Goal: Task Accomplishment & Management: Manage account settings

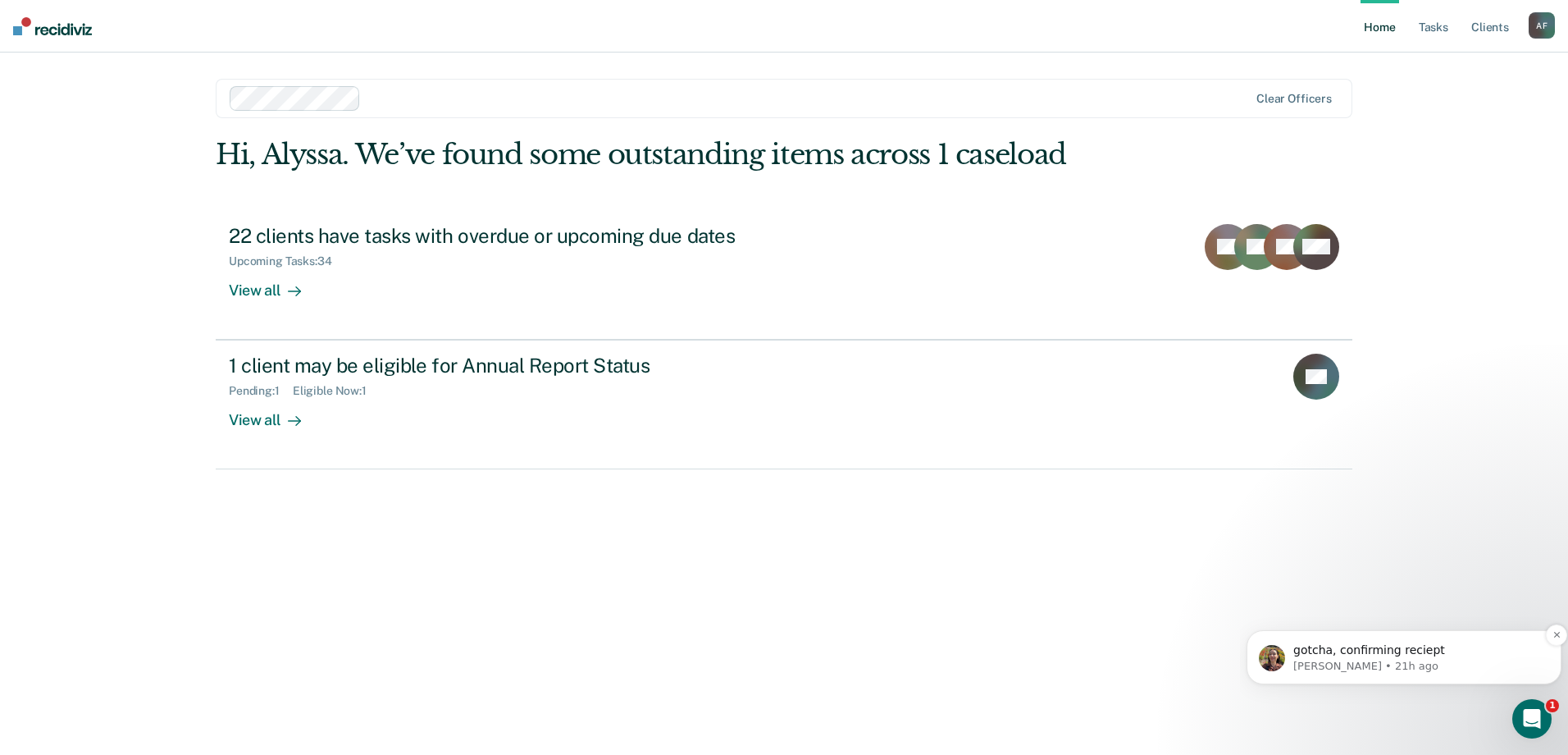
click at [1330, 657] on p "gotcha, confirming reciept" at bounding box center [1418, 650] width 248 height 17
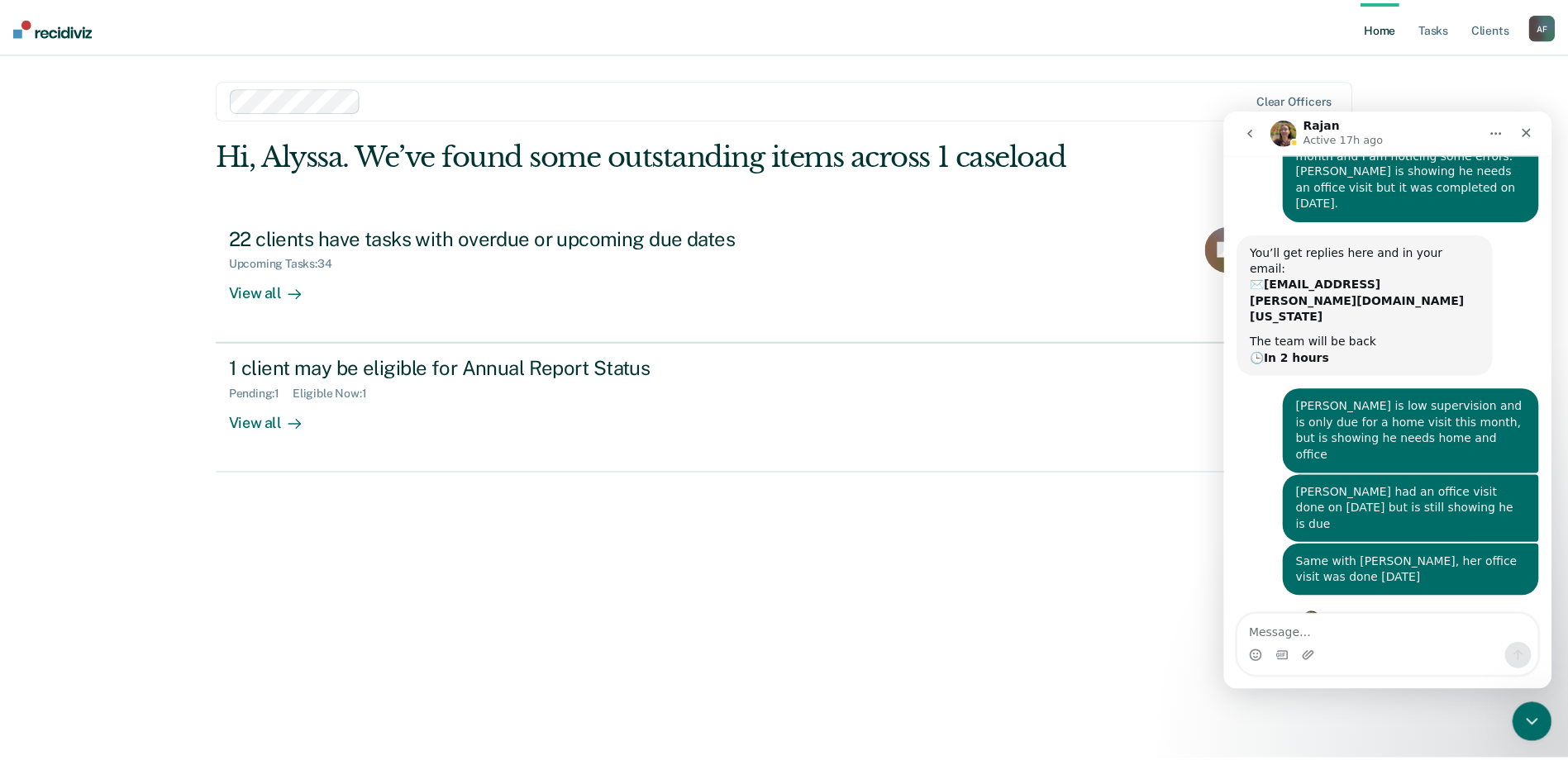
scroll to position [91, 0]
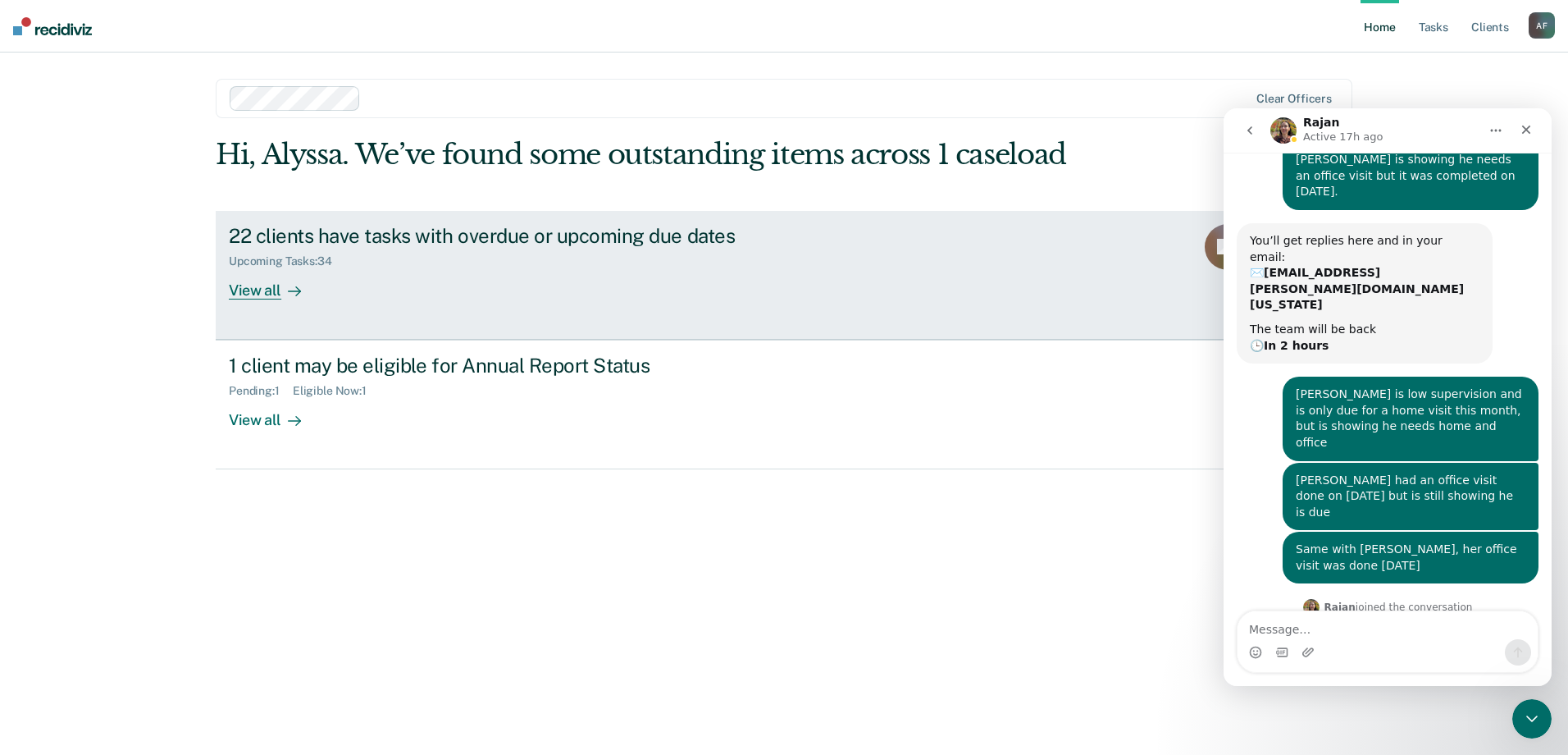
click at [757, 235] on div "22 clients have tasks with overdue or upcoming due dates" at bounding box center [516, 235] width 576 height 23
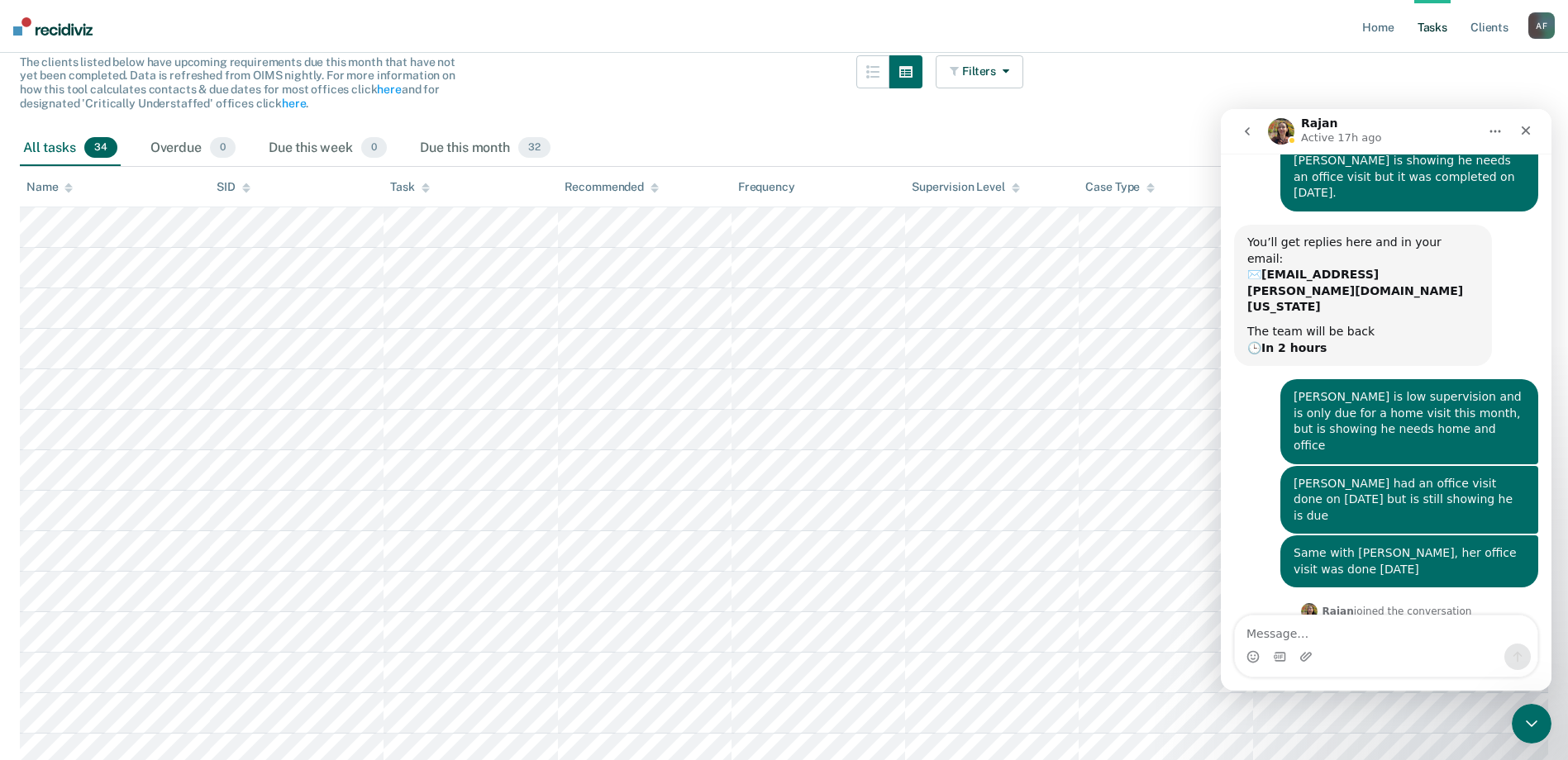
scroll to position [248, 0]
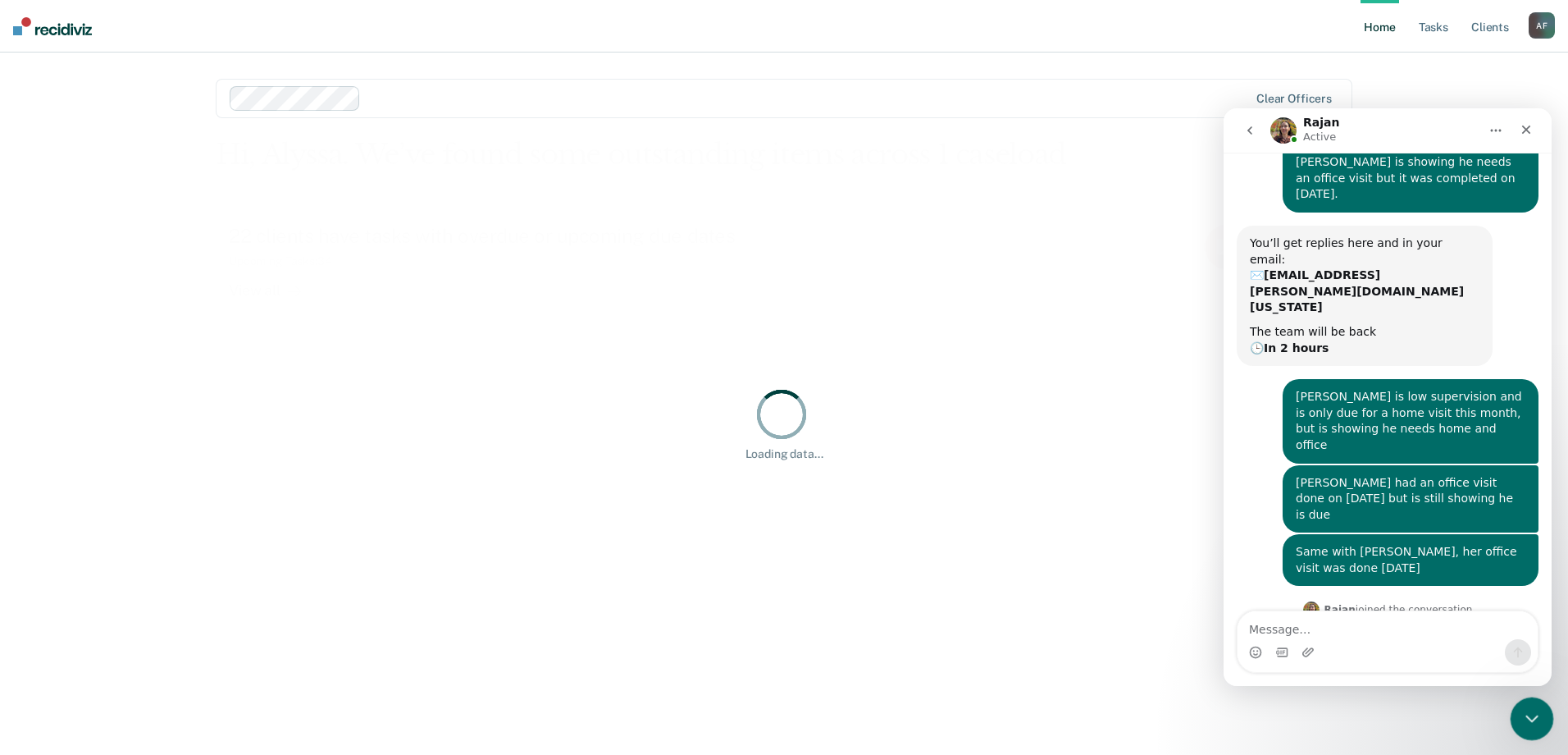
click at [1513, 719] on div "Close Intercom Messenger" at bounding box center [1530, 717] width 39 height 39
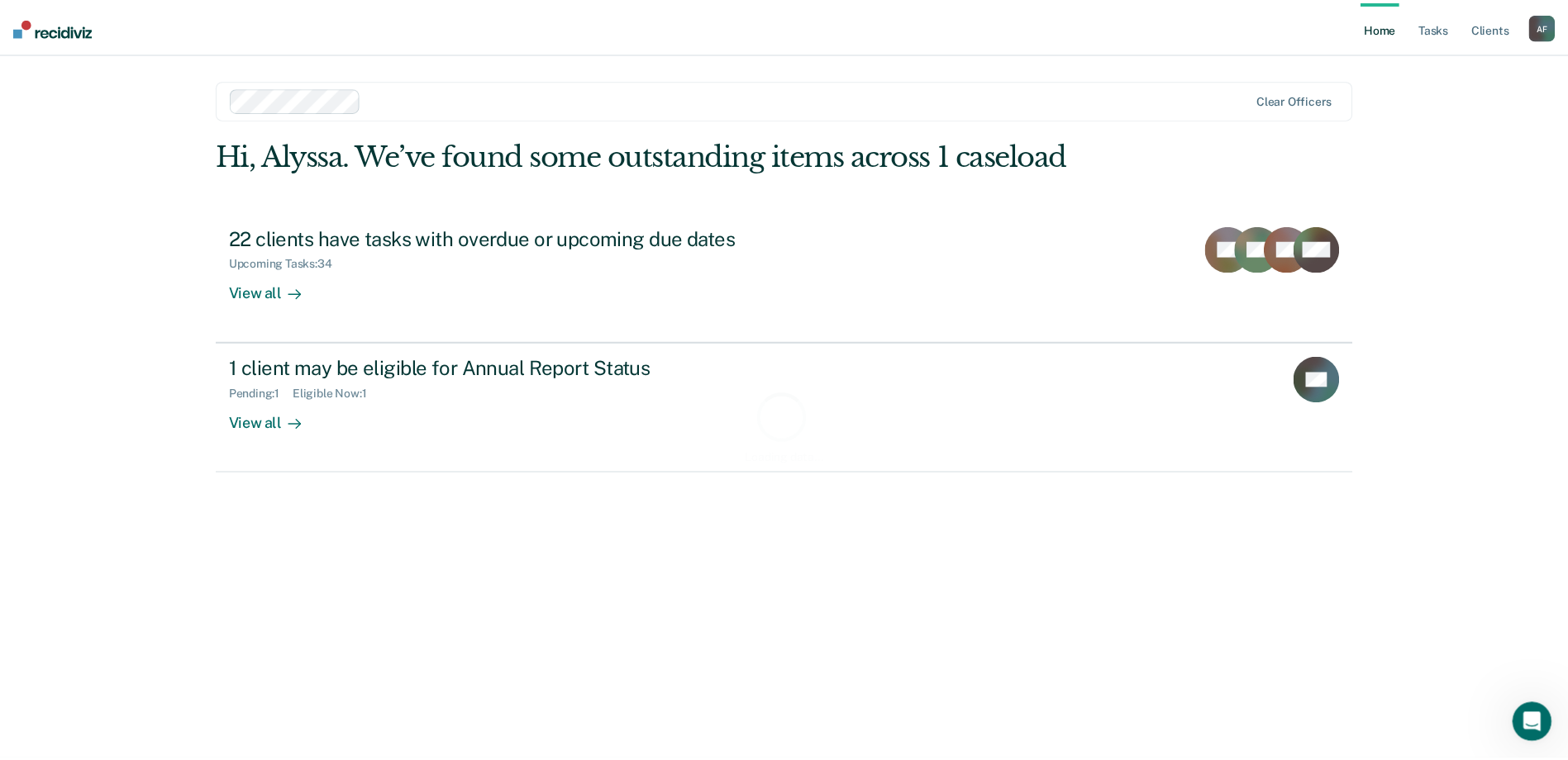
scroll to position [91, 0]
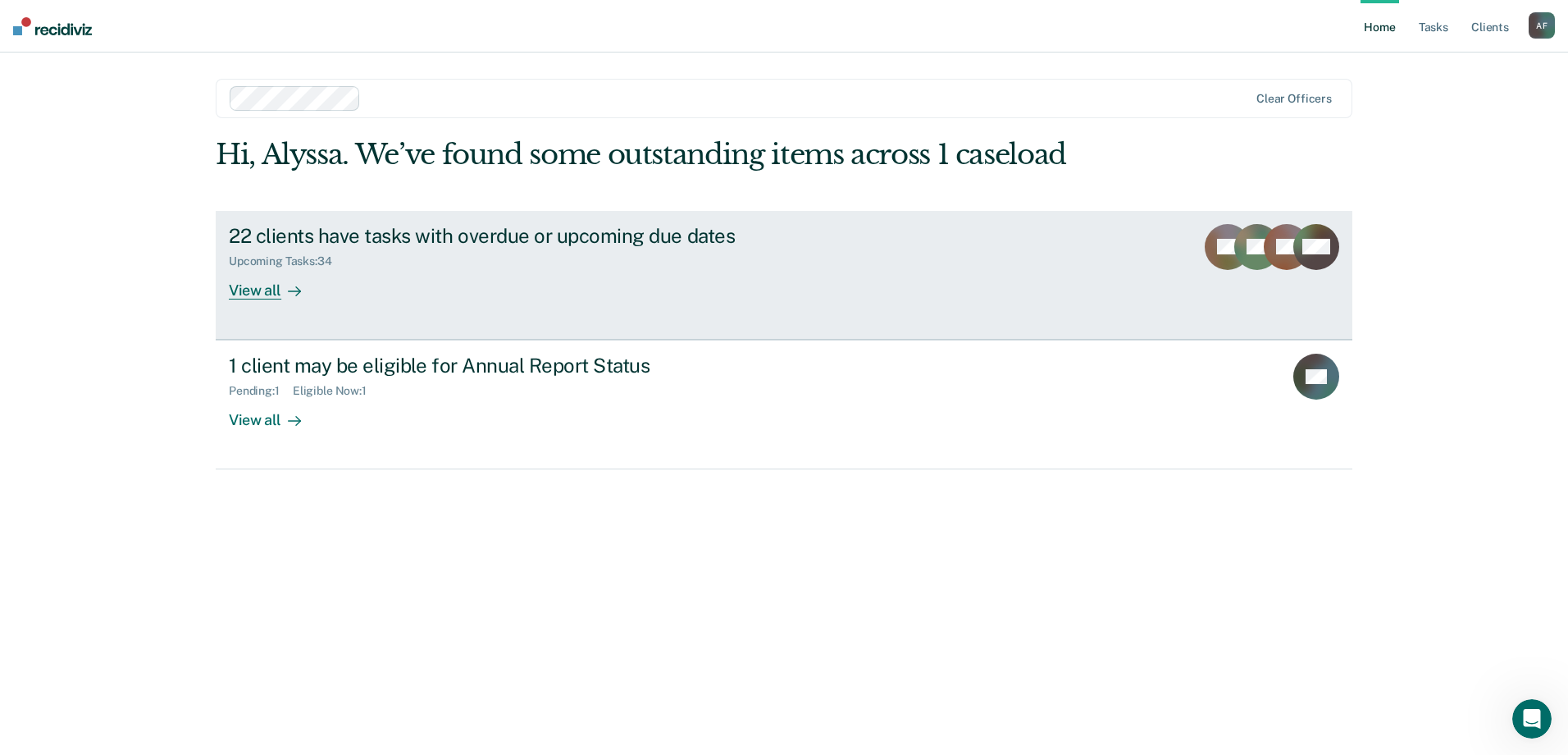
click at [386, 249] on div "Upcoming Tasks : 34" at bounding box center [516, 259] width 576 height 21
